Goal: Task Accomplishment & Management: Complete application form

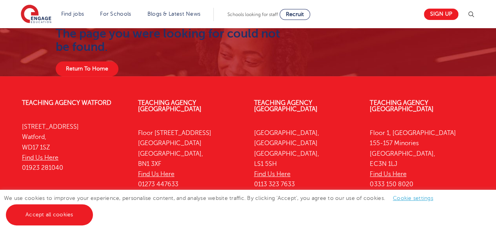
scroll to position [39, 0]
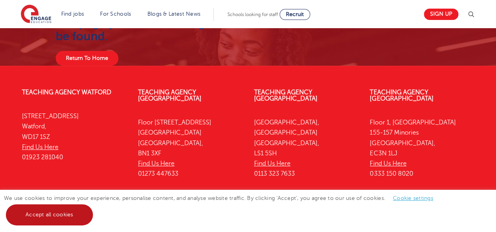
click at [59, 219] on link "Accept all cookies" at bounding box center [49, 215] width 87 height 21
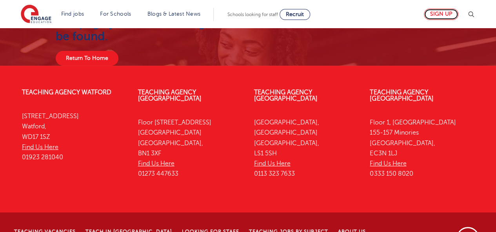
click at [448, 11] on link "Sign up" at bounding box center [441, 14] width 34 height 11
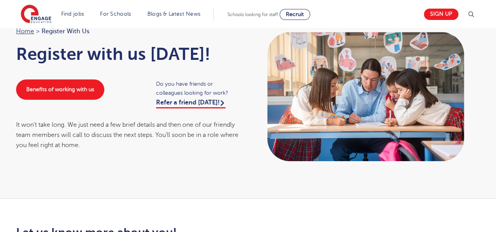
scroll to position [39, 0]
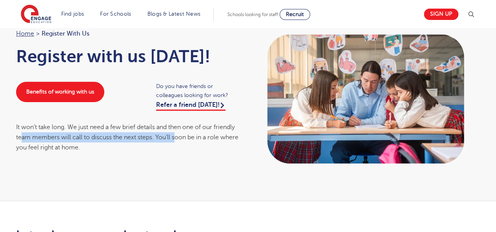
drag, startPoint x: 23, startPoint y: 139, endPoint x: 183, endPoint y: 136, distance: 160.0
click at [183, 136] on div "It won’t take long. We just need a few brief details and then one of our friend…" at bounding box center [128, 137] width 224 height 31
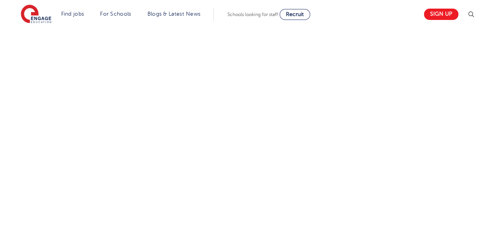
scroll to position [431, 0]
click at [488, 94] on div "Let us know more about you!" at bounding box center [248, 44] width 496 height 470
click at [448, 122] on div "Let us know more about you!" at bounding box center [248, 45] width 476 height 416
click at [417, 120] on div "Let us know more about you!" at bounding box center [248, 42] width 476 height 488
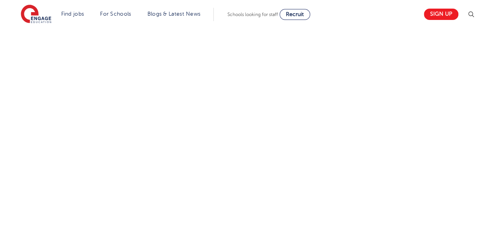
click at [378, 102] on div "Let us know more about you!" at bounding box center [248, 42] width 476 height 488
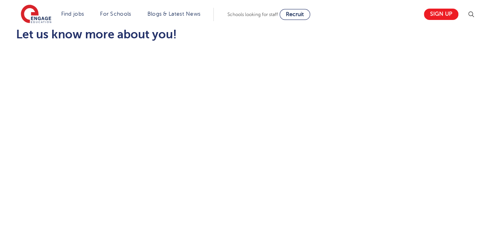
scroll to position [235, 0]
